Goal: Task Accomplishment & Management: Complete application form

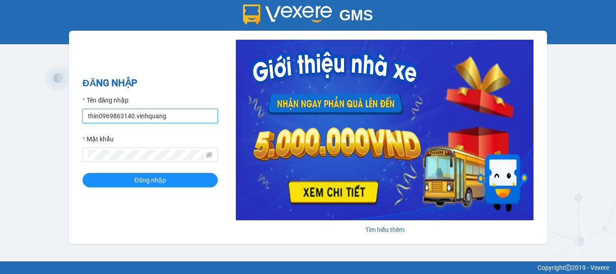
click at [127, 115] on input "thin0969863140.vinhquang" at bounding box center [150, 116] width 135 height 14
type input "thanh0388801553.vinhquang"
click at [83, 173] on button "Đăng nhập" at bounding box center [150, 180] width 135 height 14
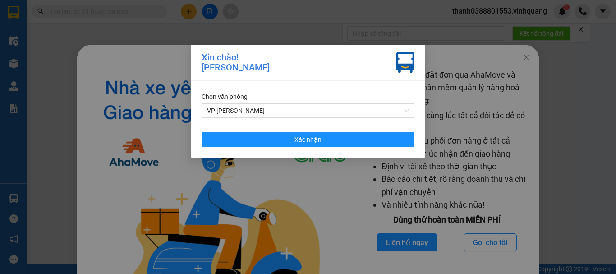
click at [548, 113] on div "Xin chào! Lưu Xuân Thanh Chọn văn phòng VP Linh Đàm Xác nhận" at bounding box center [308, 137] width 616 height 274
click at [316, 115] on span "VP Linh Đàm" at bounding box center [308, 111] width 202 height 14
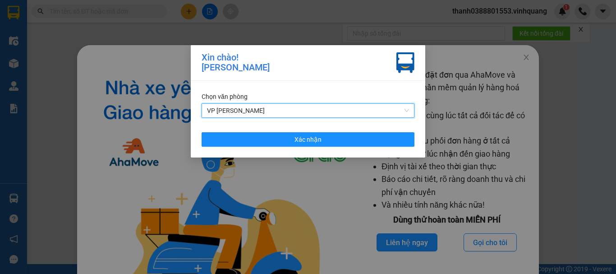
click at [262, 113] on span "VP Linh Đàm" at bounding box center [308, 111] width 202 height 14
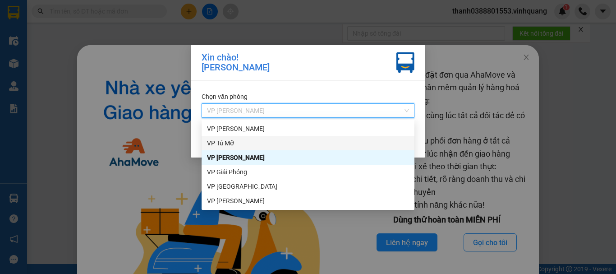
click at [232, 143] on div "VP Tú Mỡ" at bounding box center [308, 143] width 202 height 10
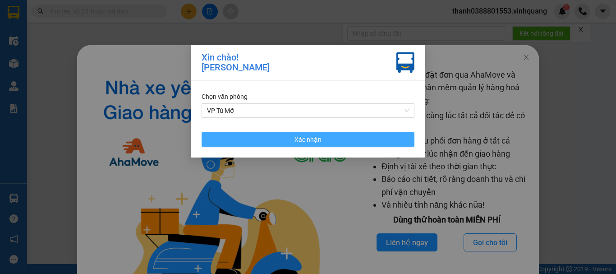
click at [259, 140] on button "Xác nhận" at bounding box center [308, 139] width 213 height 14
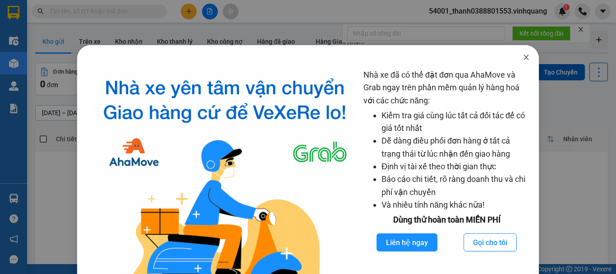
click at [524, 60] on icon "close" at bounding box center [526, 57] width 5 height 5
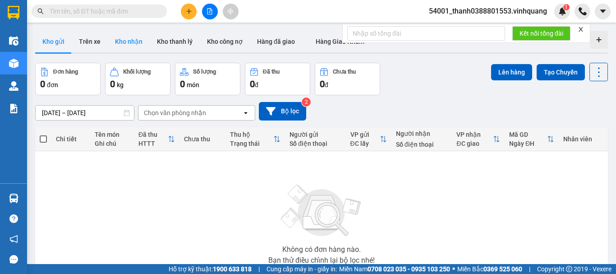
click at [121, 40] on button "Kho nhận" at bounding box center [129, 42] width 42 height 22
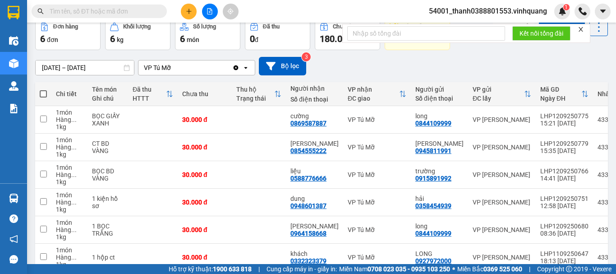
scroll to position [93, 0]
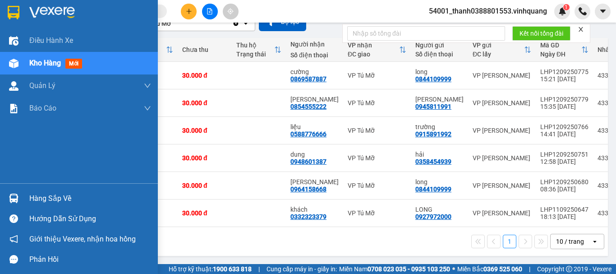
click at [18, 198] on img at bounding box center [13, 197] width 9 height 9
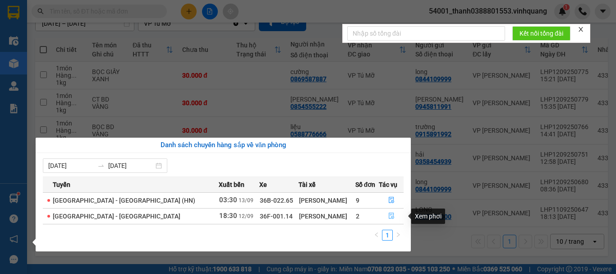
click at [388, 216] on icon "file-done" at bounding box center [391, 215] width 6 height 6
click at [388, 216] on main "ver 1.8.143 Kho gửi Trên xe Kho nhận Kho thanh lý Kho công nợ Hàng đã giao Hàng…" at bounding box center [308, 132] width 616 height 264
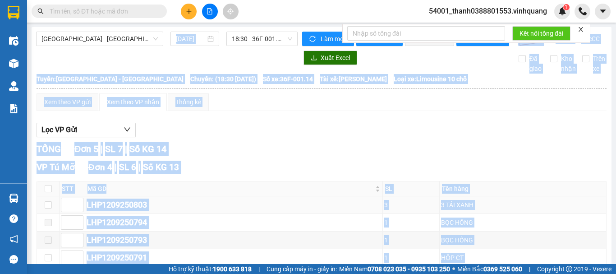
scroll to position [90, 0]
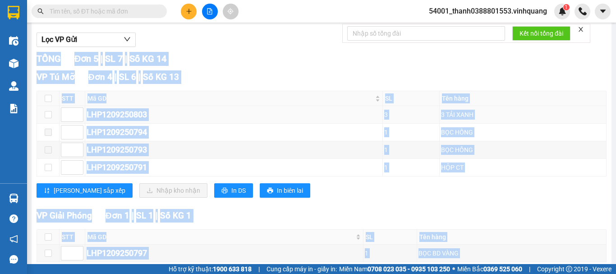
click at [170, 121] on div "LHP1209250803" at bounding box center [234, 114] width 295 height 13
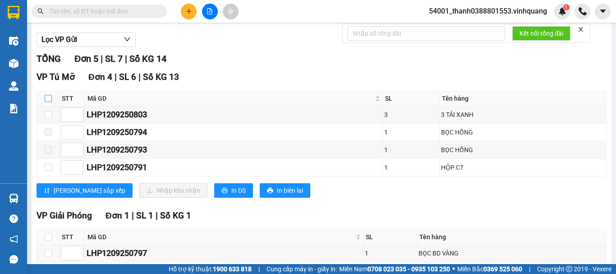
click at [46, 102] on input "checkbox" at bounding box center [48, 98] width 7 height 7
checkbox input "true"
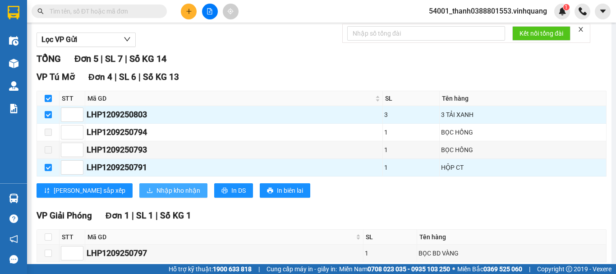
click at [157, 195] on span "Nhập kho nhận" at bounding box center [179, 190] width 44 height 10
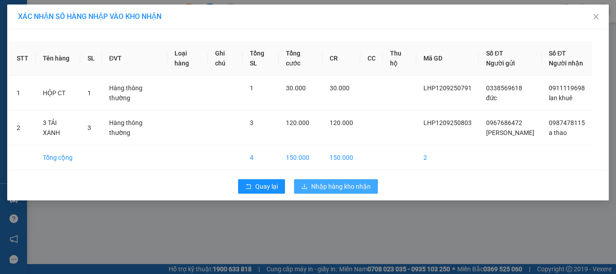
click at [334, 187] on span "Nhập hàng kho nhận" at bounding box center [341, 186] width 60 height 10
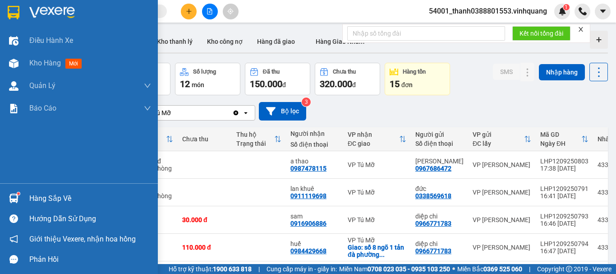
click at [22, 188] on div "Hàng sắp về Hướng dẫn sử dụng Giới thiệu Vexere, nhận hoa hồng Phản hồi" at bounding box center [79, 226] width 158 height 86
click at [35, 197] on div "Hàng sắp về" at bounding box center [90, 199] width 122 height 14
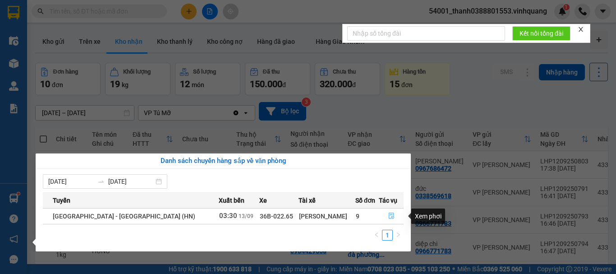
click at [388, 214] on icon "file-done" at bounding box center [391, 215] width 6 height 6
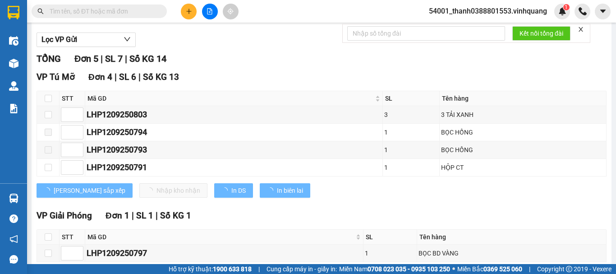
scroll to position [135, 0]
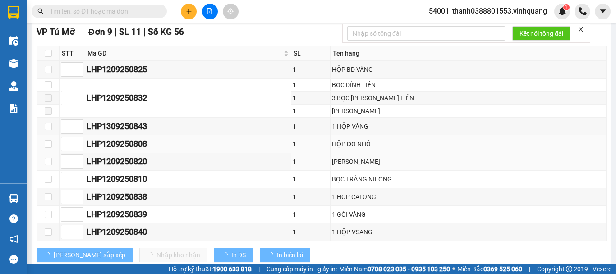
type input "13/09/2025"
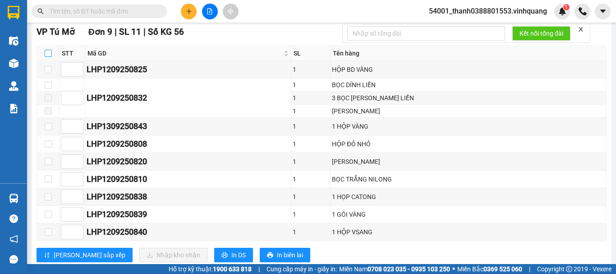
click at [48, 57] on input "checkbox" at bounding box center [48, 53] width 7 height 7
checkbox input "true"
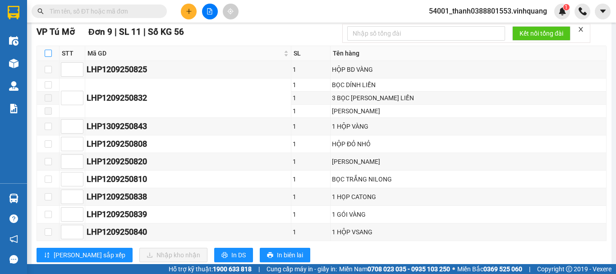
checkbox input "true"
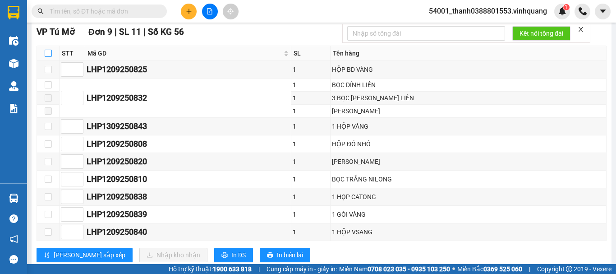
checkbox input "true"
click at [48, 57] on input "checkbox" at bounding box center [48, 53] width 7 height 7
checkbox input "false"
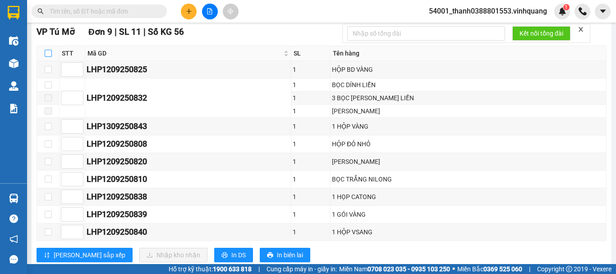
checkbox input "false"
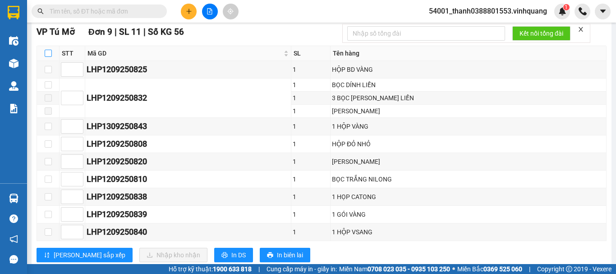
checkbox input "false"
click at [49, 57] on input "checkbox" at bounding box center [48, 53] width 7 height 7
checkbox input "false"
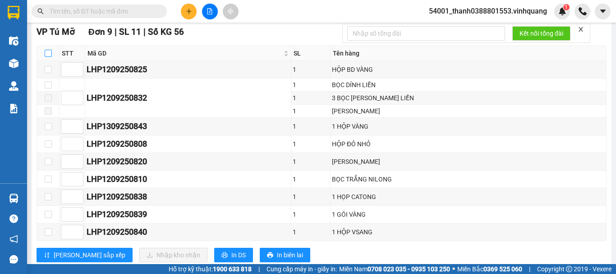
checkbox input "false"
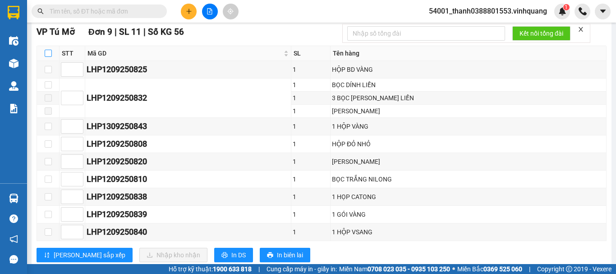
checkbox input "false"
click at [49, 57] on input "checkbox" at bounding box center [48, 53] width 7 height 7
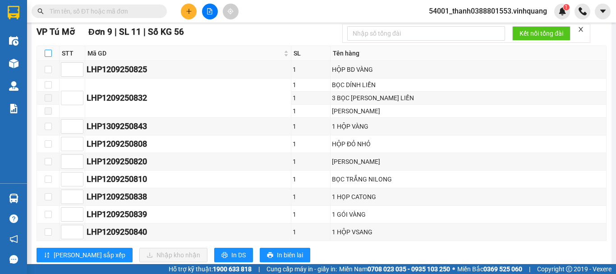
checkbox input "true"
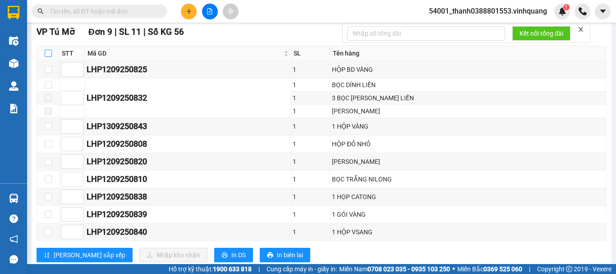
checkbox input "true"
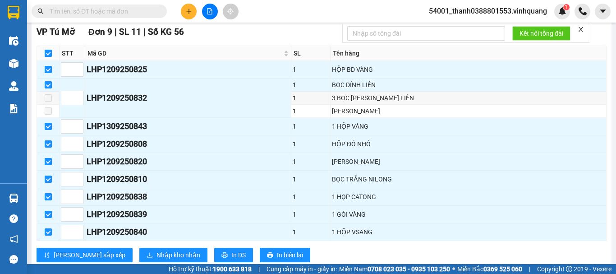
click at [49, 57] on input "checkbox" at bounding box center [48, 53] width 7 height 7
checkbox input "false"
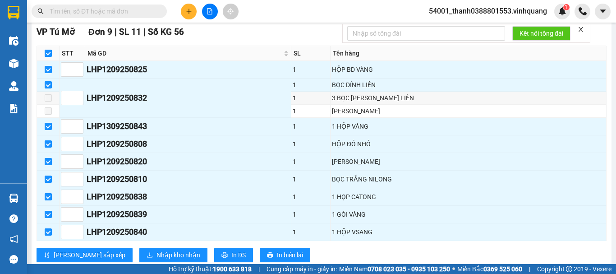
checkbox input "false"
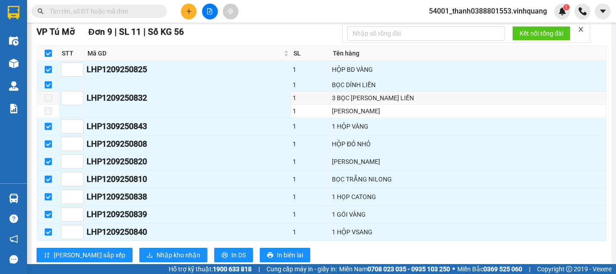
checkbox input "false"
click at [50, 57] on input "checkbox" at bounding box center [48, 53] width 7 height 7
checkbox input "true"
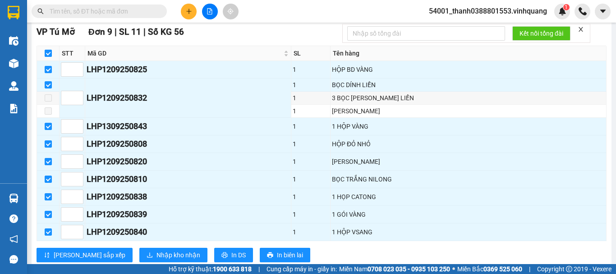
checkbox input "true"
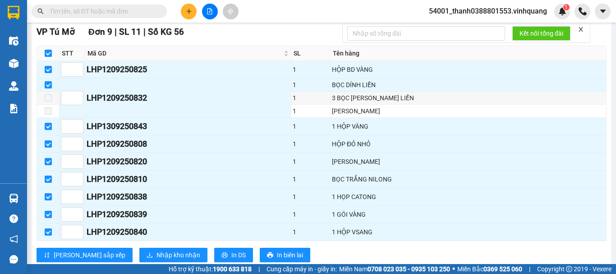
checkbox input "true"
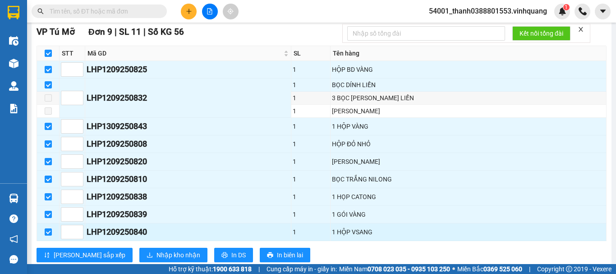
scroll to position [166, 0]
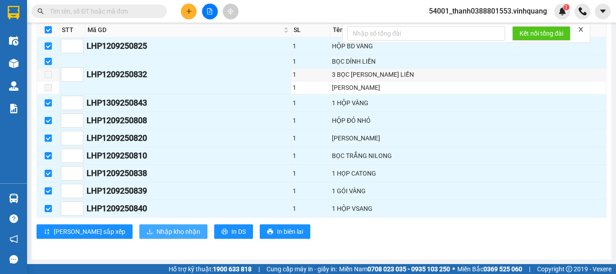
click at [157, 228] on span "Nhập kho nhận" at bounding box center [179, 231] width 44 height 10
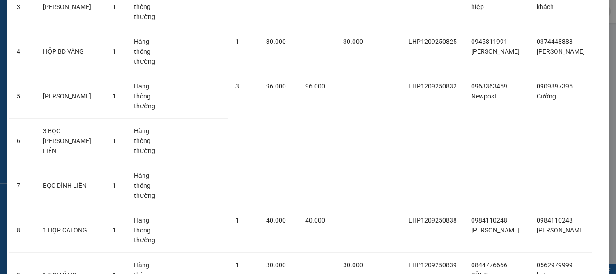
scroll to position [270, 0]
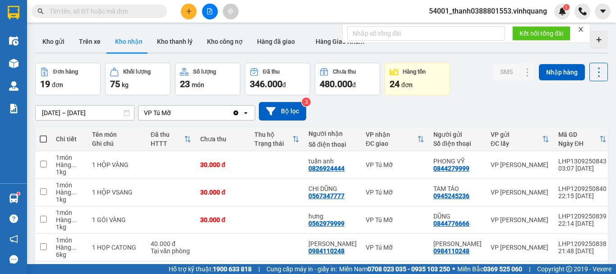
click at [191, 9] on icon "plus" at bounding box center [189, 11] width 6 height 6
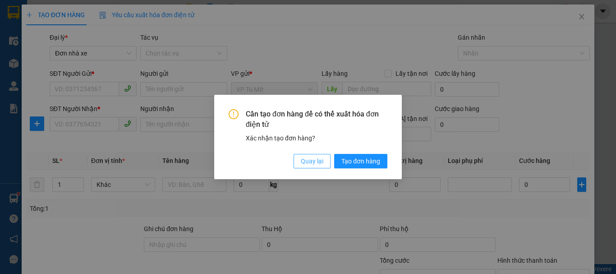
click at [305, 158] on span "Quay lại" at bounding box center [312, 161] width 23 height 10
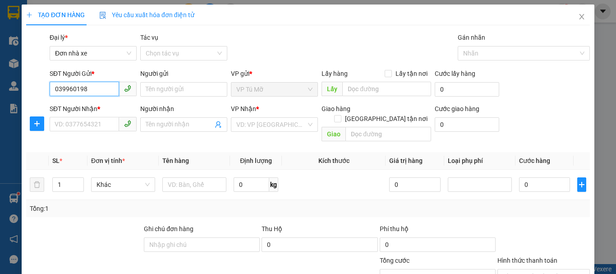
type input "0399601982"
click at [100, 107] on div "0399601982 - điệp" at bounding box center [92, 107] width 75 height 10
type input "điệp"
type input "0946906666"
type input "thảo"
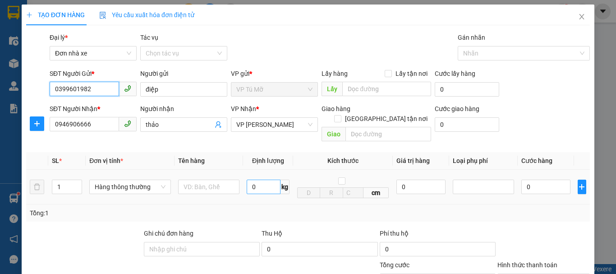
type input "0399601982"
click at [263, 180] on input "0" at bounding box center [264, 187] width 34 height 14
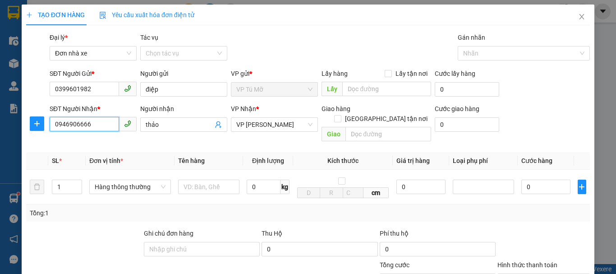
click at [84, 124] on input "0946906666" at bounding box center [84, 124] width 69 height 14
click at [92, 124] on input "0946906666" at bounding box center [84, 124] width 69 height 14
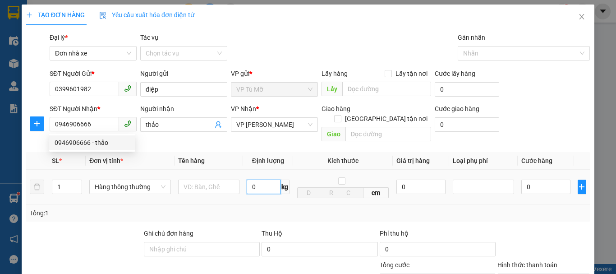
click at [253, 180] on input "0" at bounding box center [264, 187] width 34 height 14
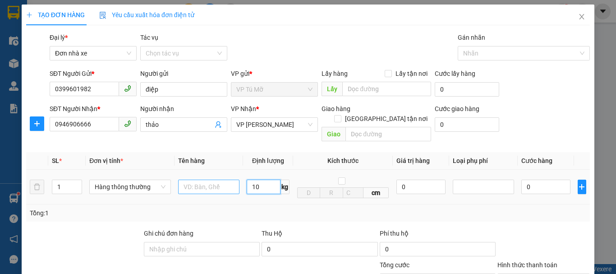
type input "10"
click at [216, 180] on input "text" at bounding box center [208, 187] width 61 height 14
type input "40.000"
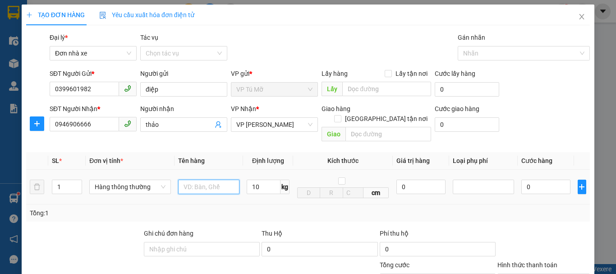
type input "40.000"
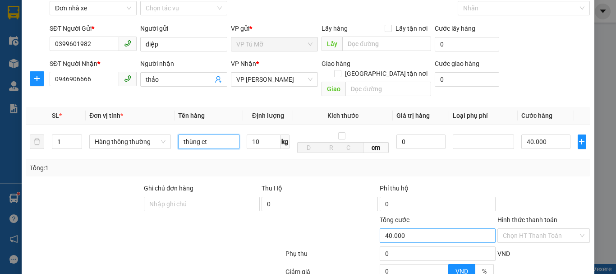
scroll to position [129, 0]
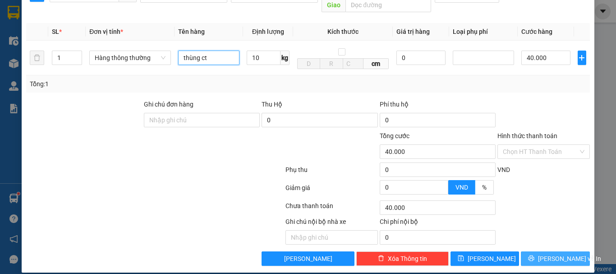
type input "thùng ct"
click at [534, 255] on icon "printer" at bounding box center [531, 258] width 6 height 6
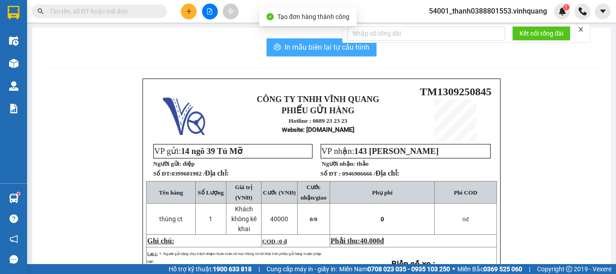
click at [303, 53] on button "In mẫu biên lai tự cấu hình" at bounding box center [322, 47] width 110 height 18
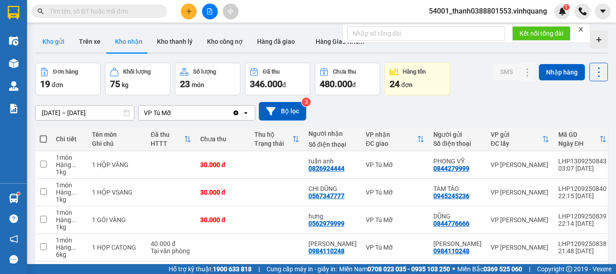
drag, startPoint x: 437, startPoint y: 182, endPoint x: 57, endPoint y: 43, distance: 404.4
click at [57, 43] on button "Kho gửi" at bounding box center [53, 42] width 37 height 22
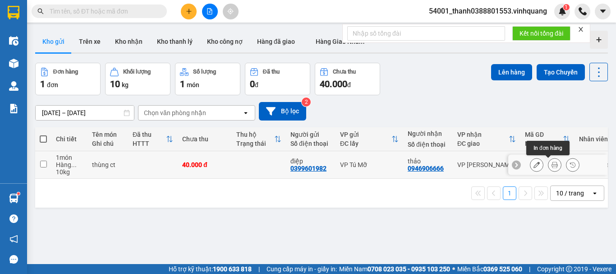
click at [552, 165] on icon at bounding box center [555, 164] width 6 height 6
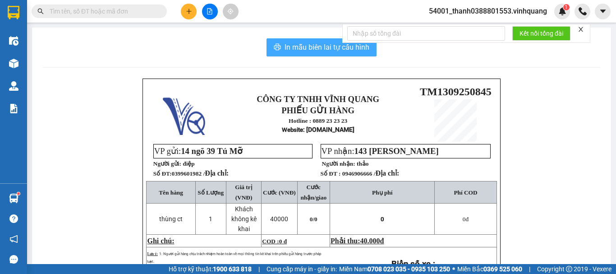
click at [311, 48] on span "In mẫu biên lai tự cấu hình" at bounding box center [327, 46] width 85 height 11
